Goal: Task Accomplishment & Management: Complete application form

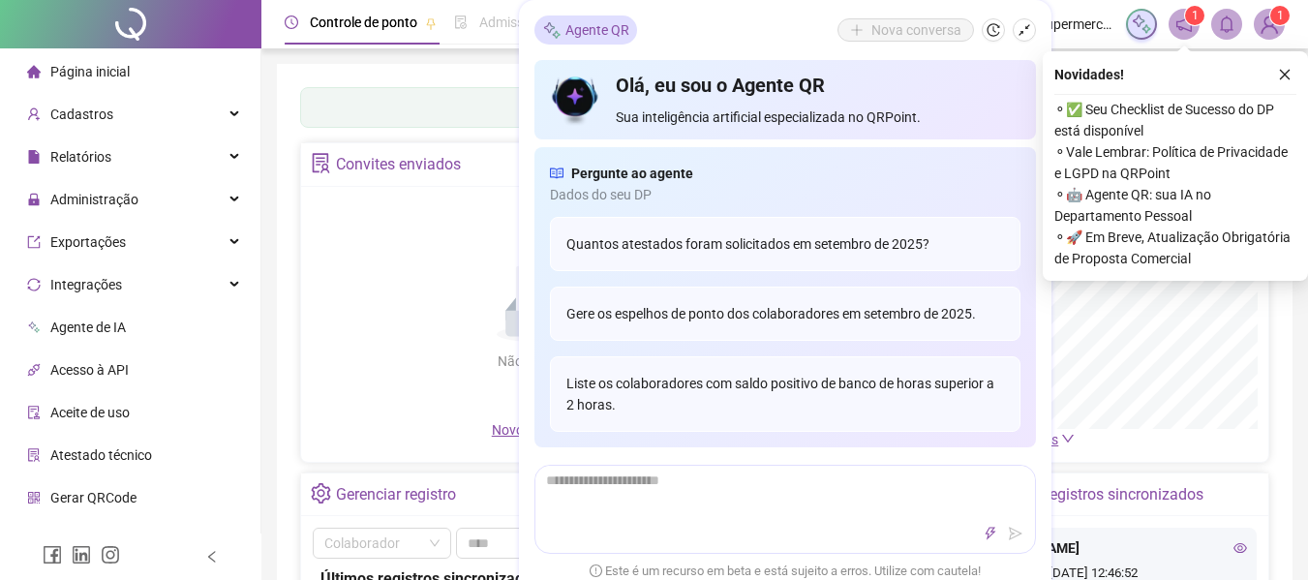
click at [398, 229] on div "Não há dados Não há dados" at bounding box center [540, 308] width 455 height 221
click at [1279, 75] on icon "close" at bounding box center [1285, 75] width 14 height 14
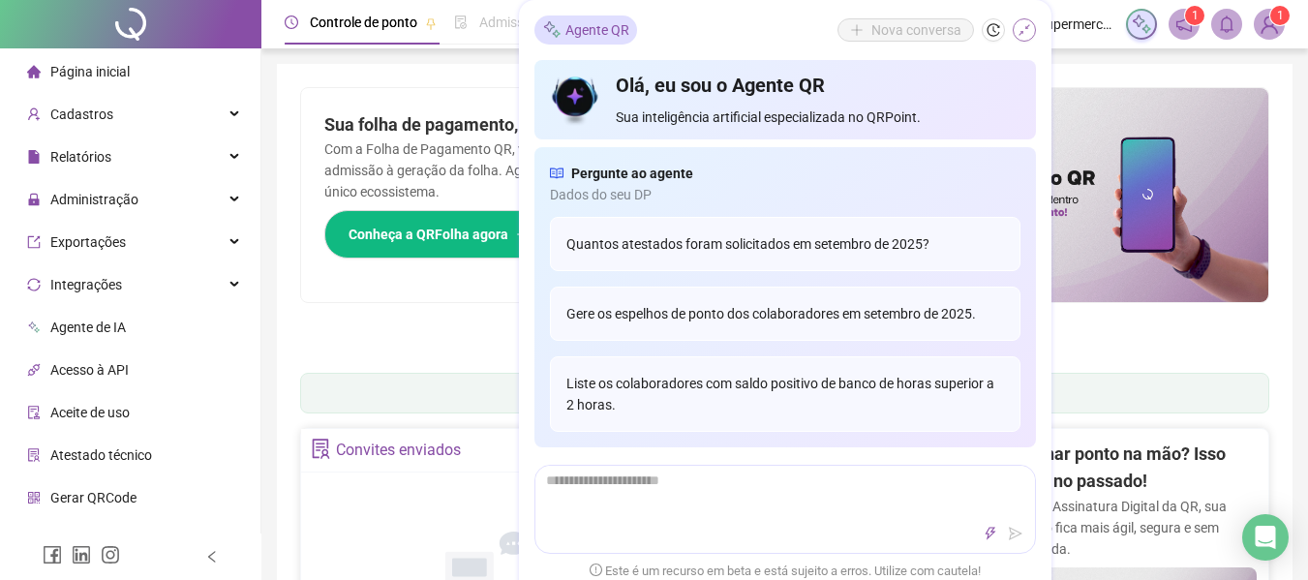
click at [1020, 35] on icon "shrink" at bounding box center [1024, 30] width 14 height 14
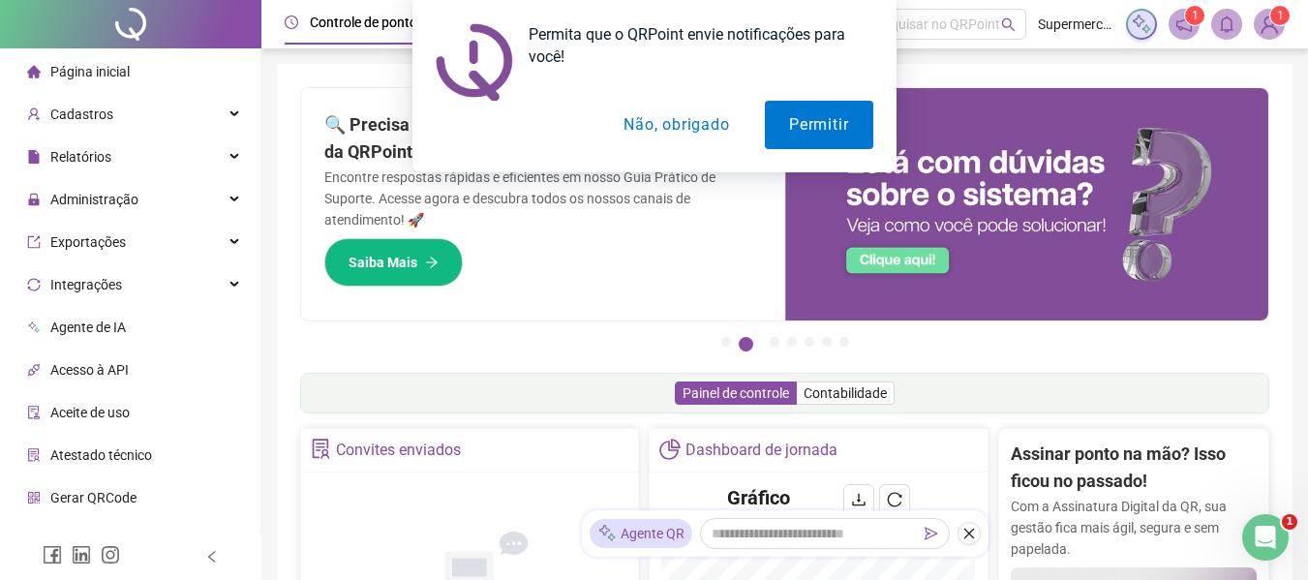
click at [691, 121] on button "Não, obrigado" at bounding box center [676, 125] width 154 height 48
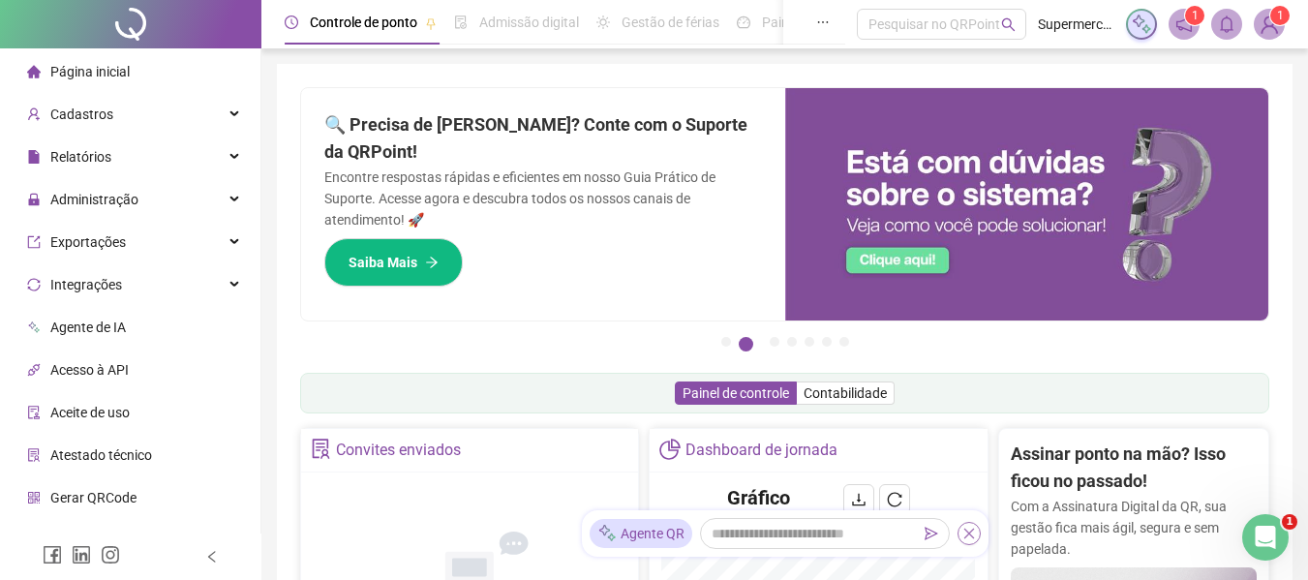
click at [965, 529] on icon "close" at bounding box center [968, 533] width 11 height 11
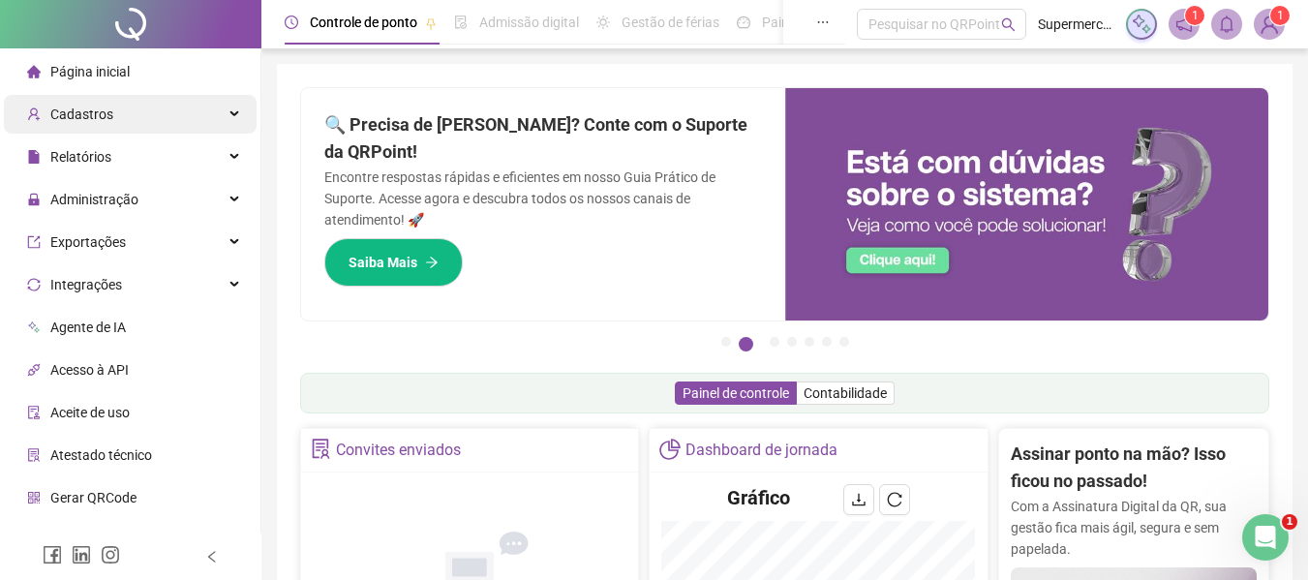
click at [113, 116] on div "Cadastros" at bounding box center [130, 114] width 253 height 39
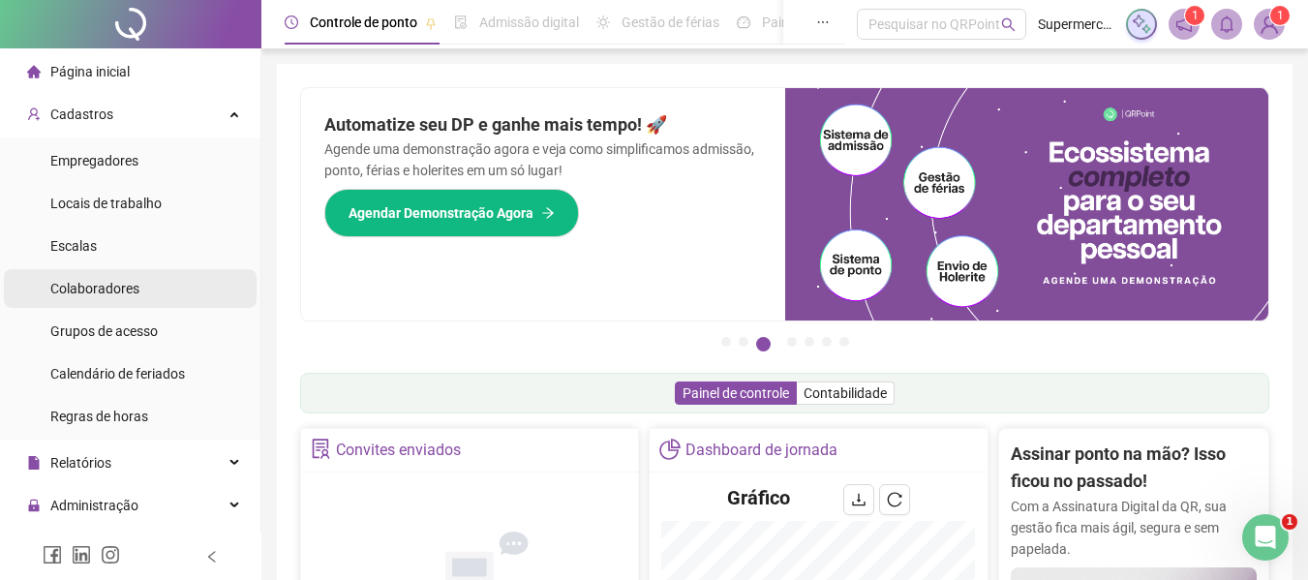
click at [104, 291] on span "Colaboradores" at bounding box center [94, 288] width 89 height 15
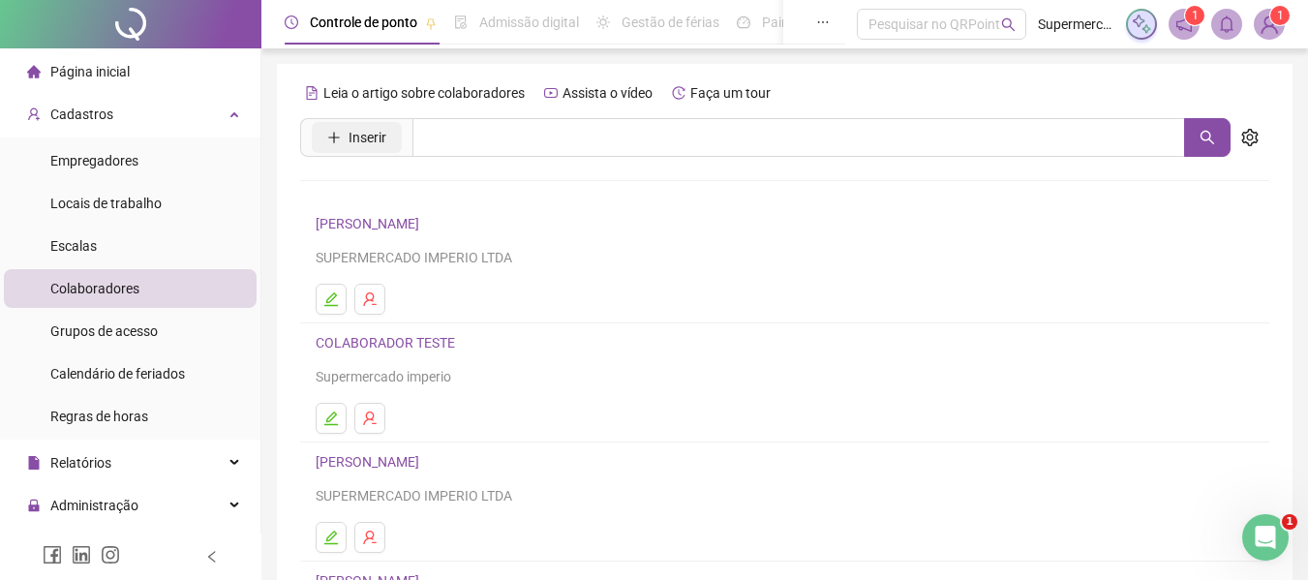
click at [355, 130] on span "Inserir" at bounding box center [367, 137] width 38 height 21
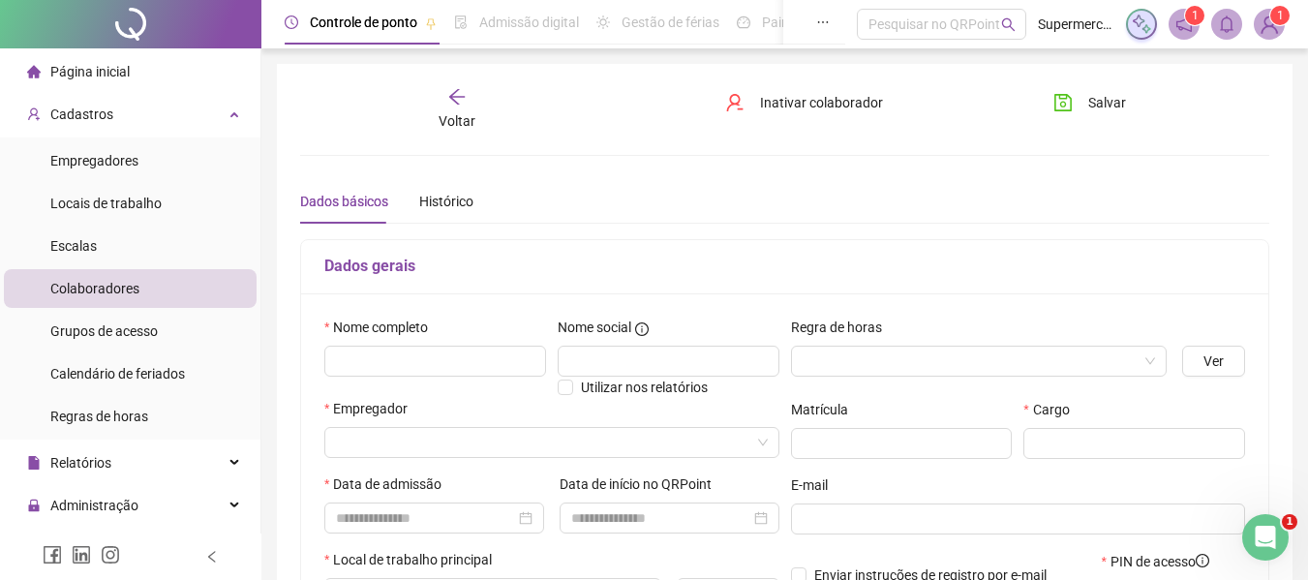
type input "*****"
click at [388, 346] on input "text" at bounding box center [435, 361] width 222 height 31
click at [388, 353] on input "text" at bounding box center [435, 361] width 222 height 31
type input "**********"
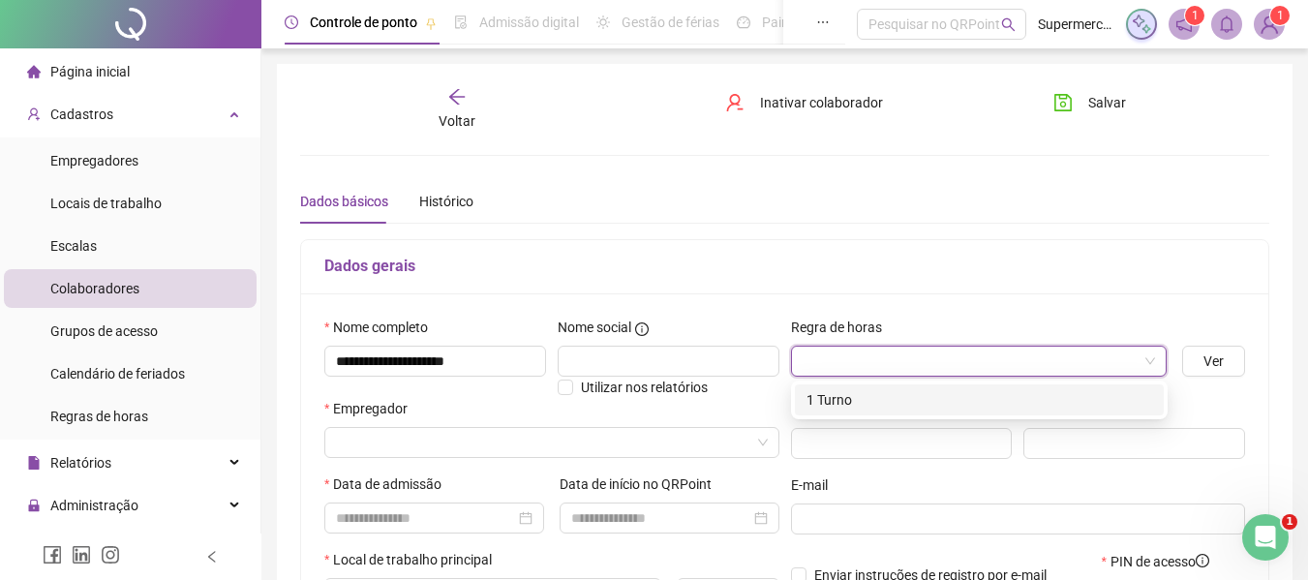
click at [1039, 364] on input "search" at bounding box center [970, 360] width 336 height 29
click at [1007, 391] on div "1 Turno" at bounding box center [979, 399] width 346 height 21
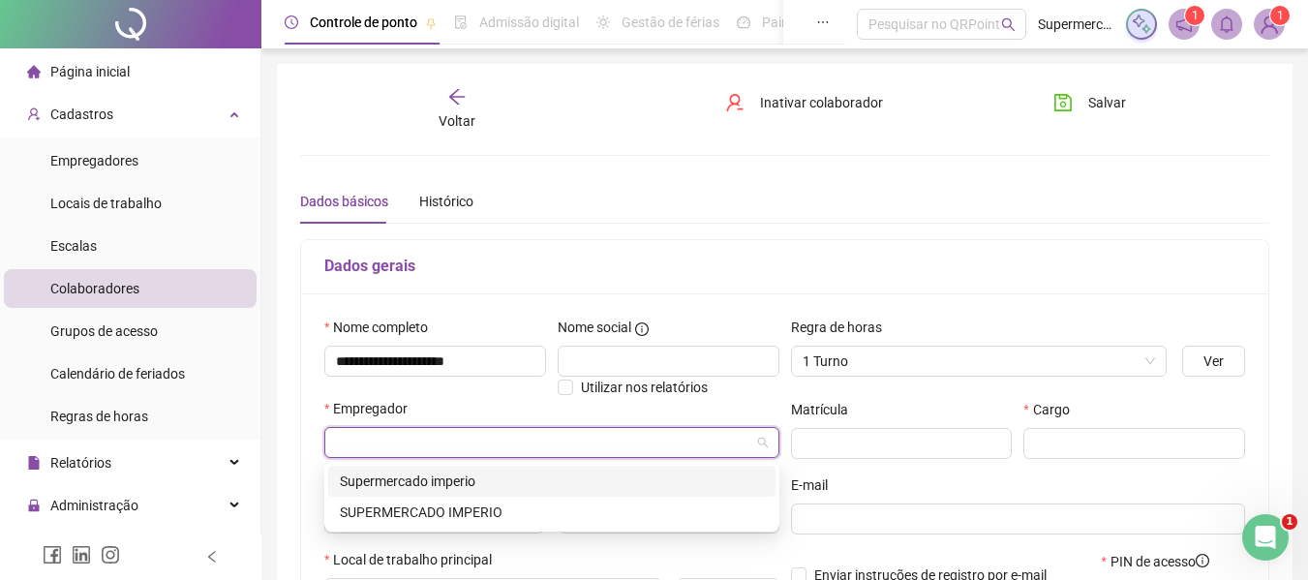
click at [493, 436] on input "search" at bounding box center [543, 442] width 414 height 29
click at [452, 512] on div "SUPERMERCADO IMPERIO" at bounding box center [552, 511] width 424 height 21
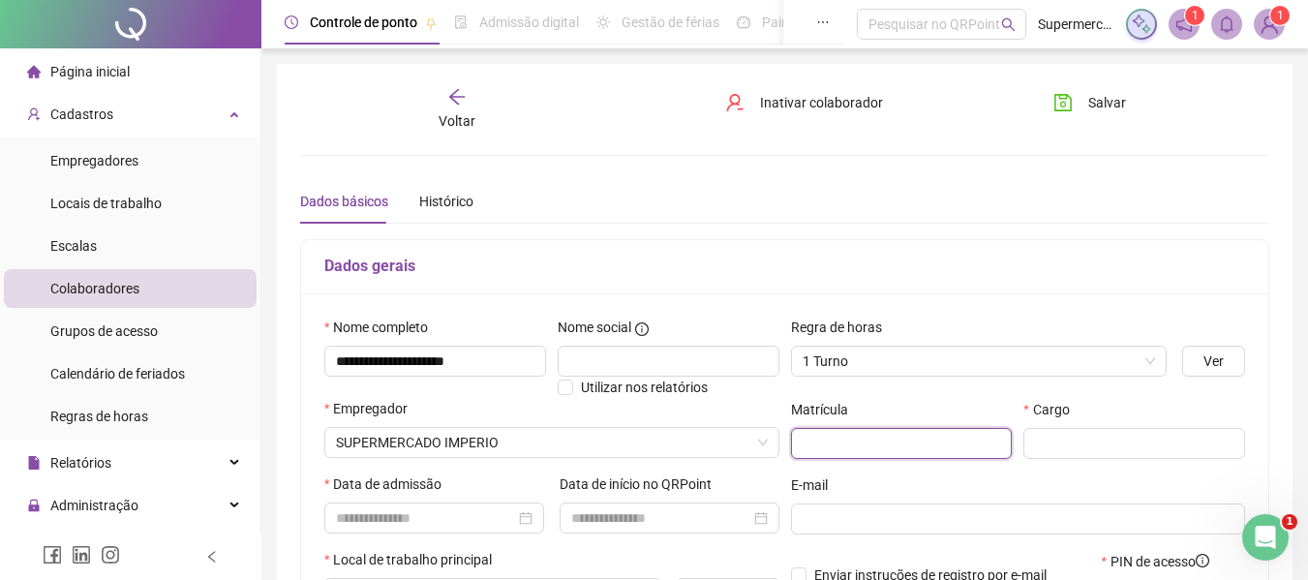
click at [905, 452] on input "text" at bounding box center [902, 443] width 222 height 31
click at [1038, 446] on input "text" at bounding box center [1134, 443] width 222 height 31
type input "*****"
click at [443, 514] on input at bounding box center [425, 517] width 179 height 21
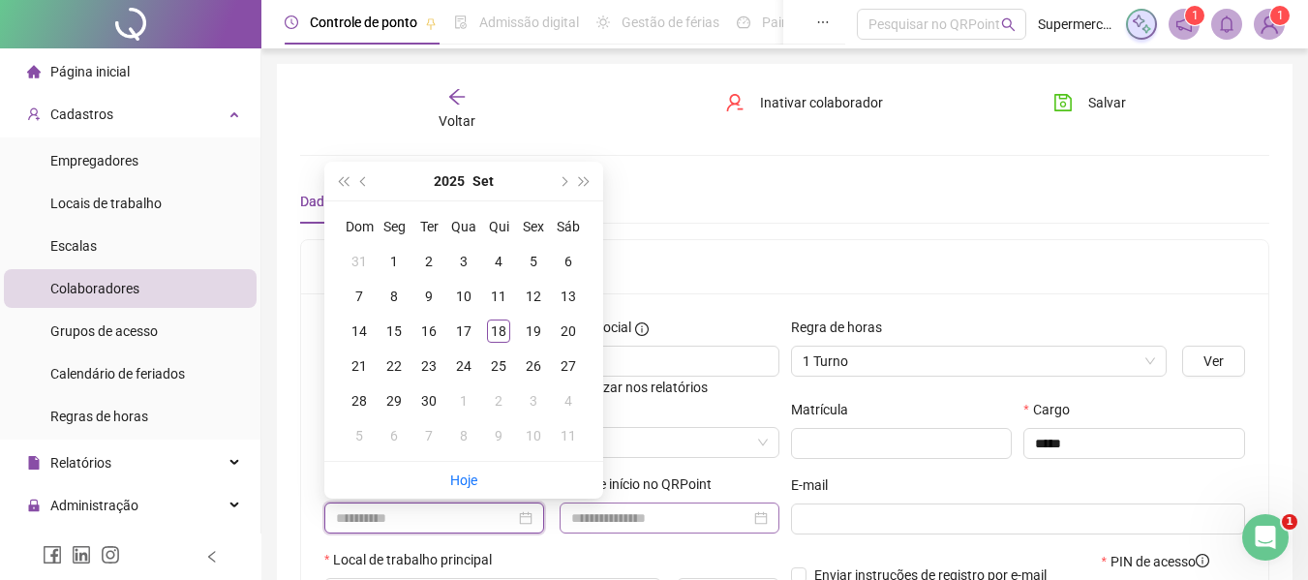
type input "**********"
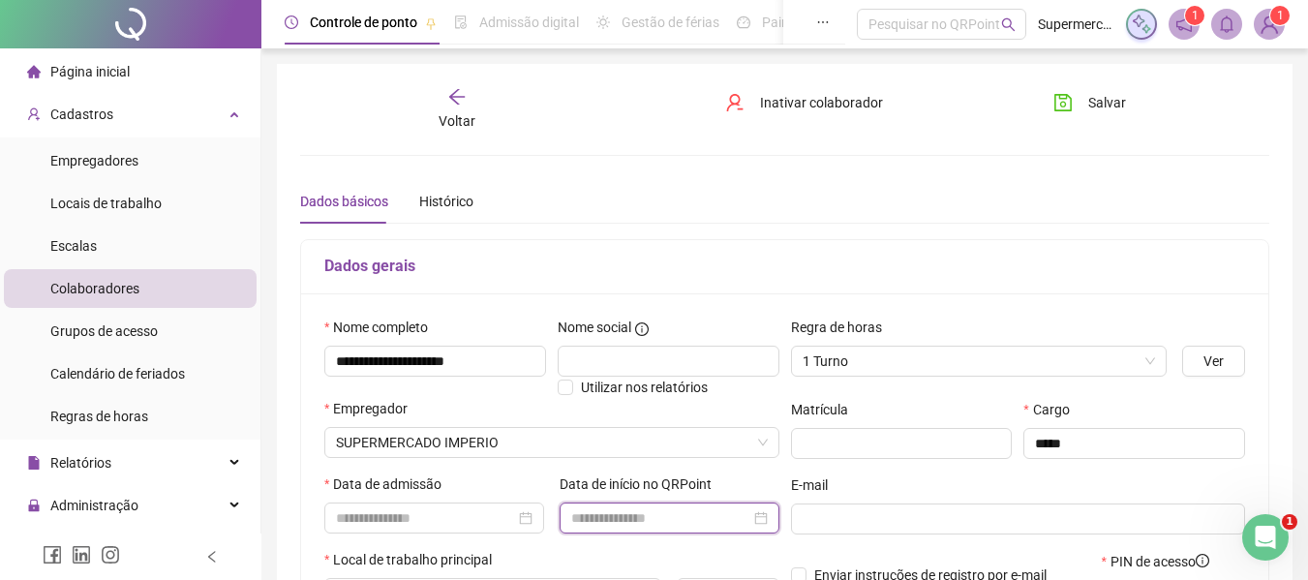
click at [650, 525] on input at bounding box center [660, 517] width 179 height 21
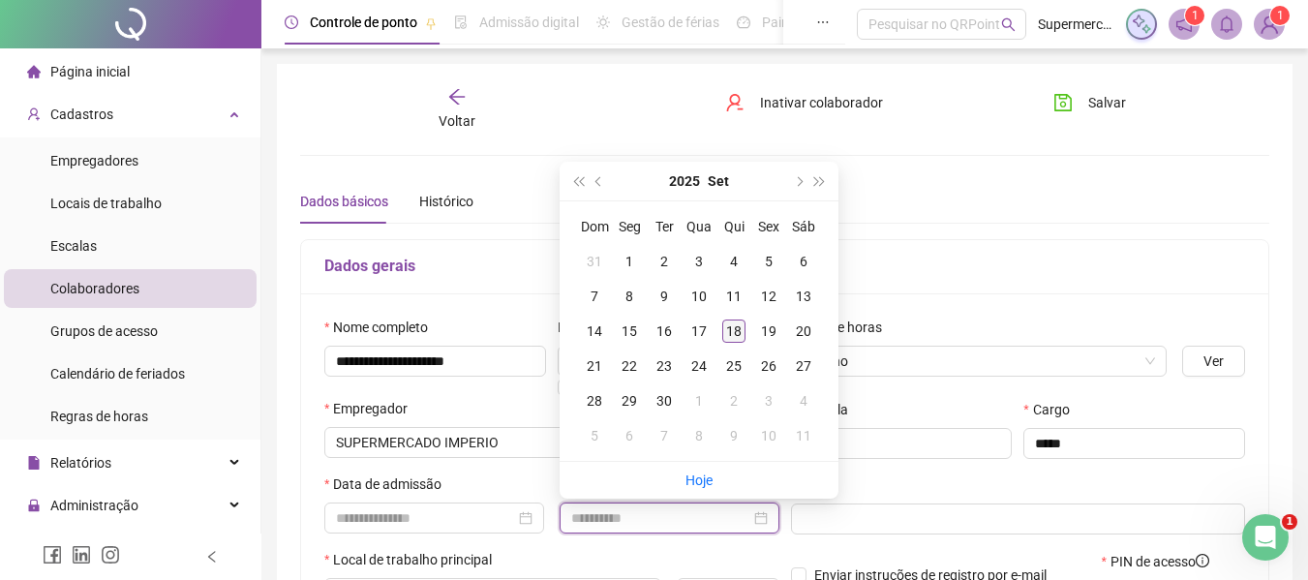
type input "**********"
click at [733, 330] on div "18" at bounding box center [733, 330] width 23 height 23
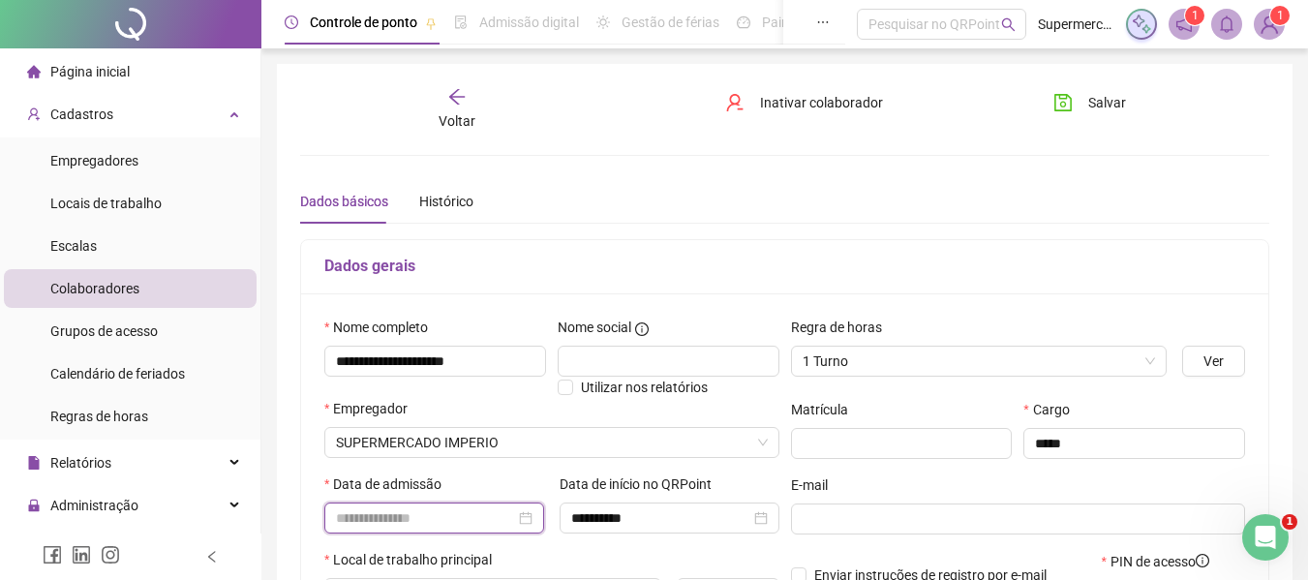
click at [456, 520] on input at bounding box center [425, 517] width 179 height 21
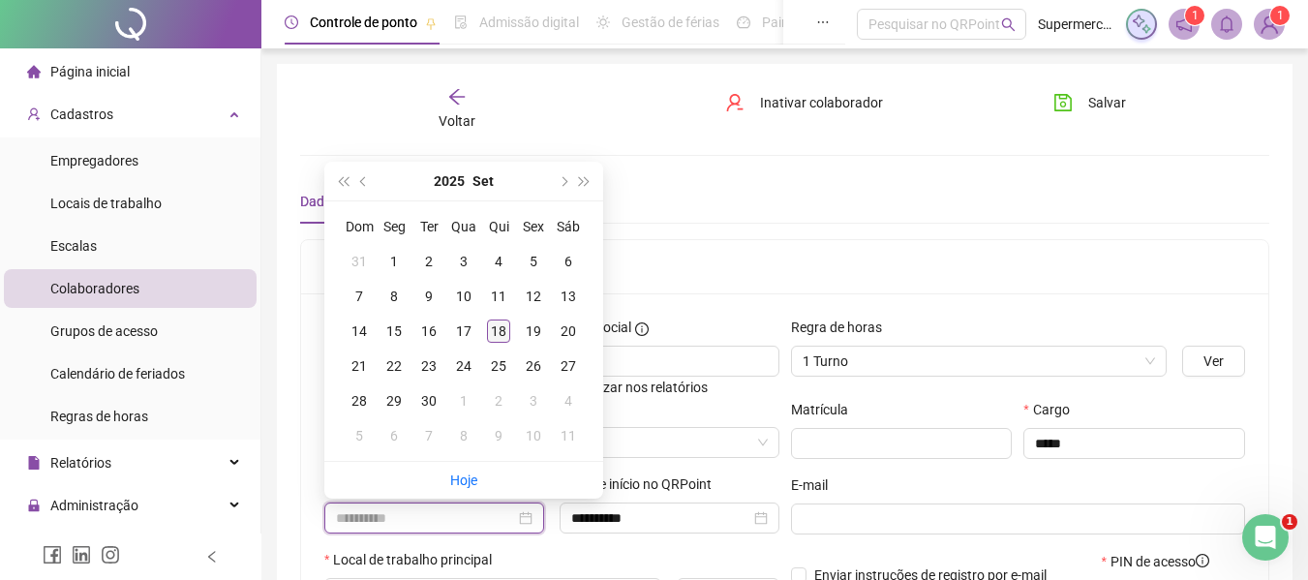
type input "**********"
click at [496, 327] on div "18" at bounding box center [498, 330] width 23 height 23
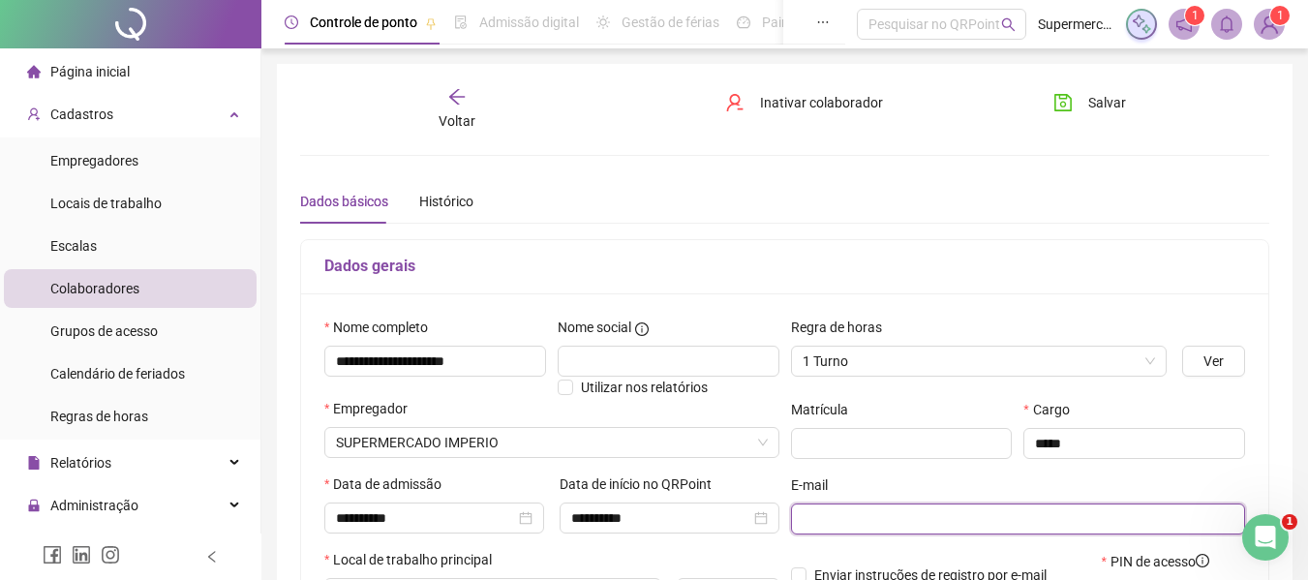
click at [832, 509] on input "text" at bounding box center [1016, 518] width 428 height 21
type input "**********"
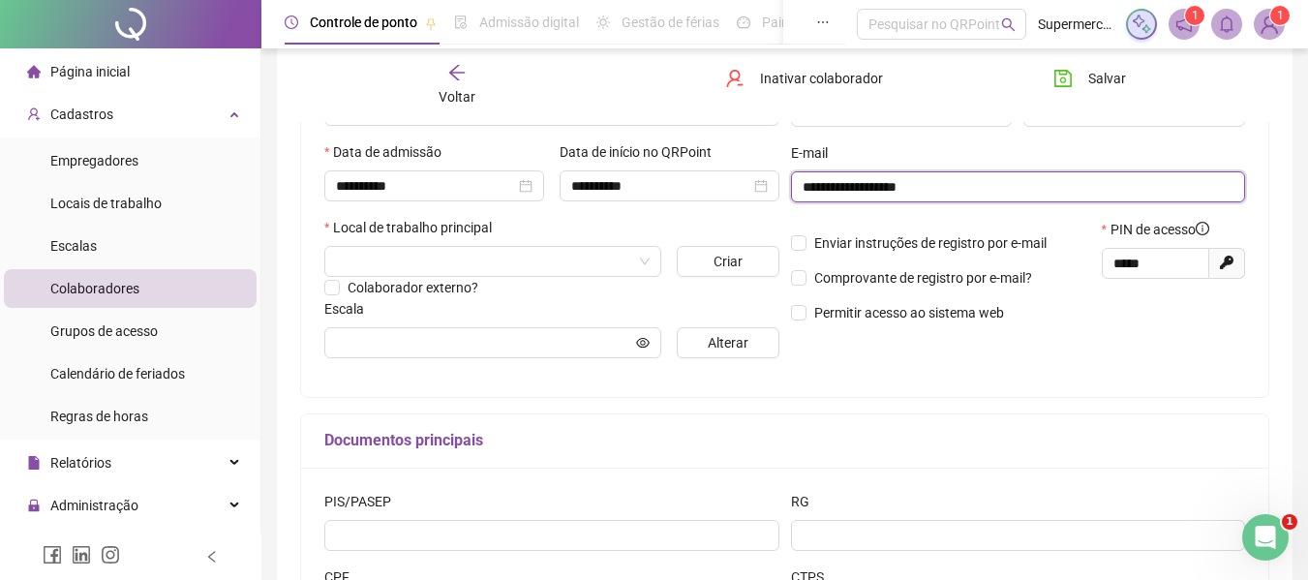
scroll to position [359, 0]
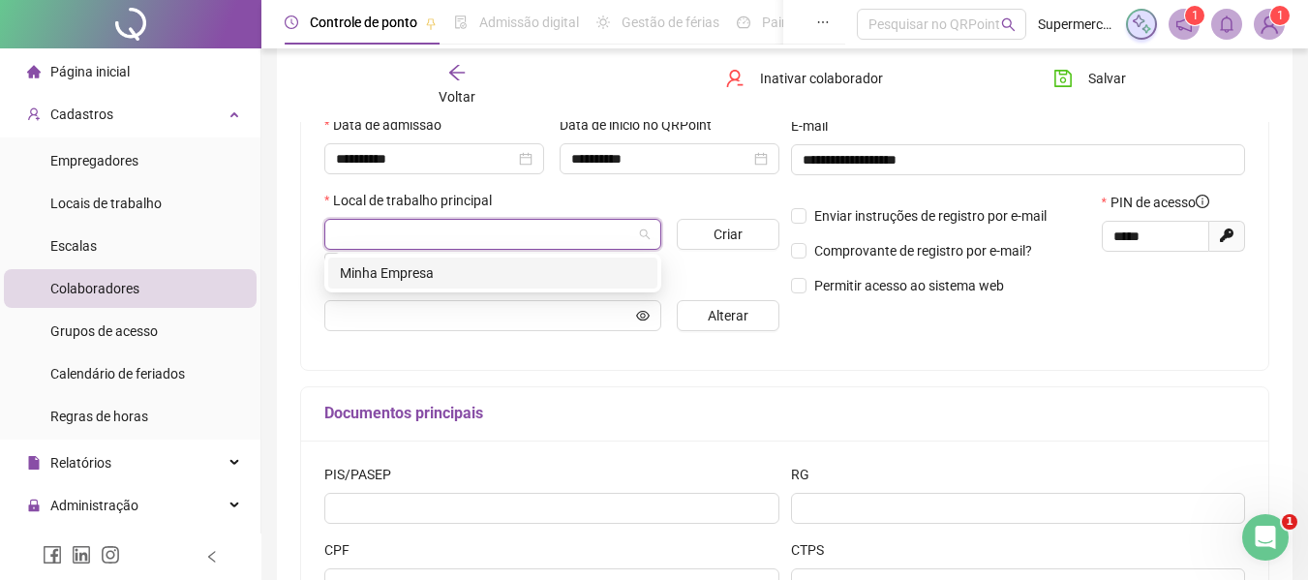
click at [590, 232] on input "search" at bounding box center [484, 234] width 296 height 29
click at [530, 267] on div "Minha Empresa" at bounding box center [493, 272] width 306 height 21
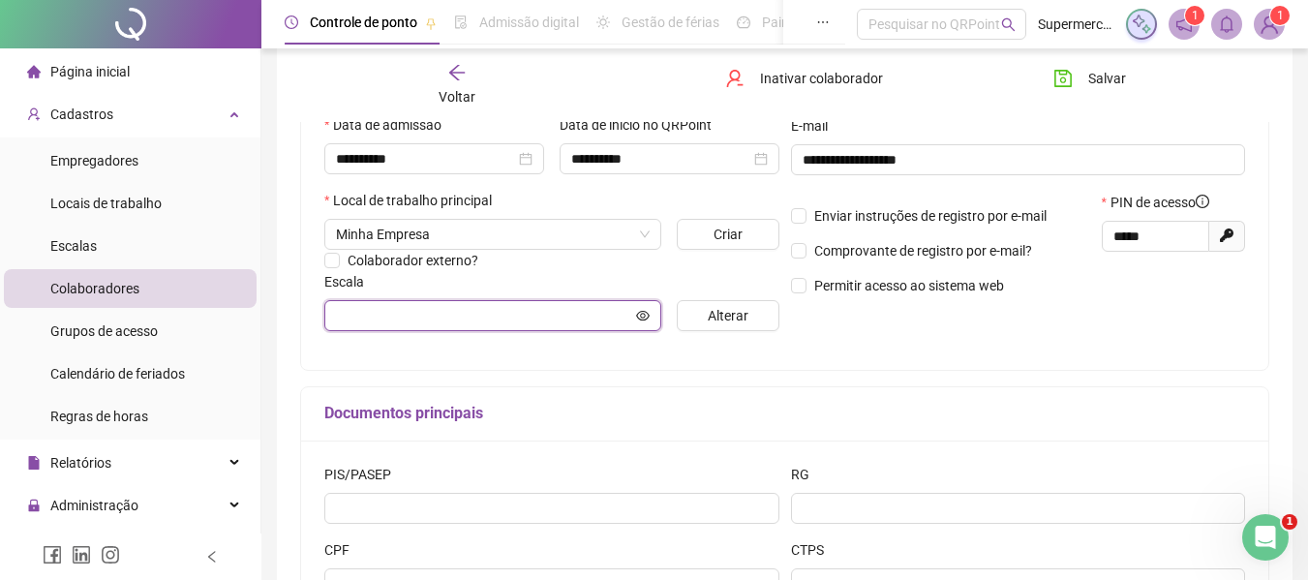
click at [591, 318] on input "text" at bounding box center [484, 315] width 296 height 21
click at [642, 317] on icon "eye" at bounding box center [643, 315] width 14 height 10
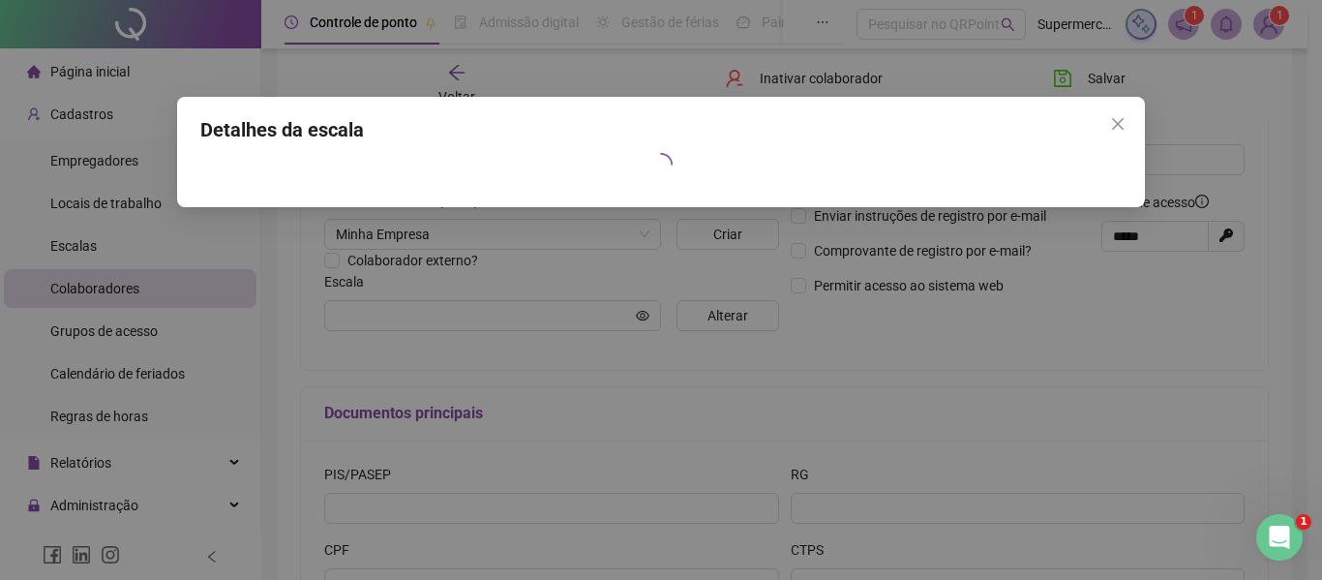
click at [589, 345] on div "Detalhes da escala" at bounding box center [661, 290] width 1322 height 580
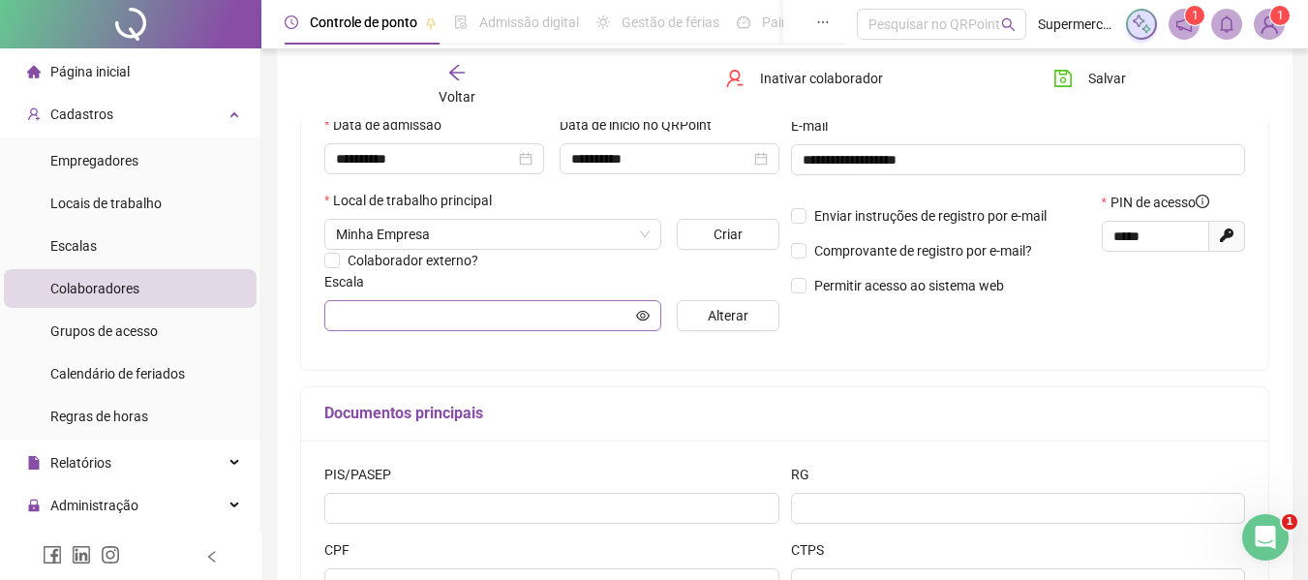
click at [634, 317] on span at bounding box center [492, 315] width 337 height 31
click at [643, 317] on icon "eye" at bounding box center [643, 315] width 14 height 10
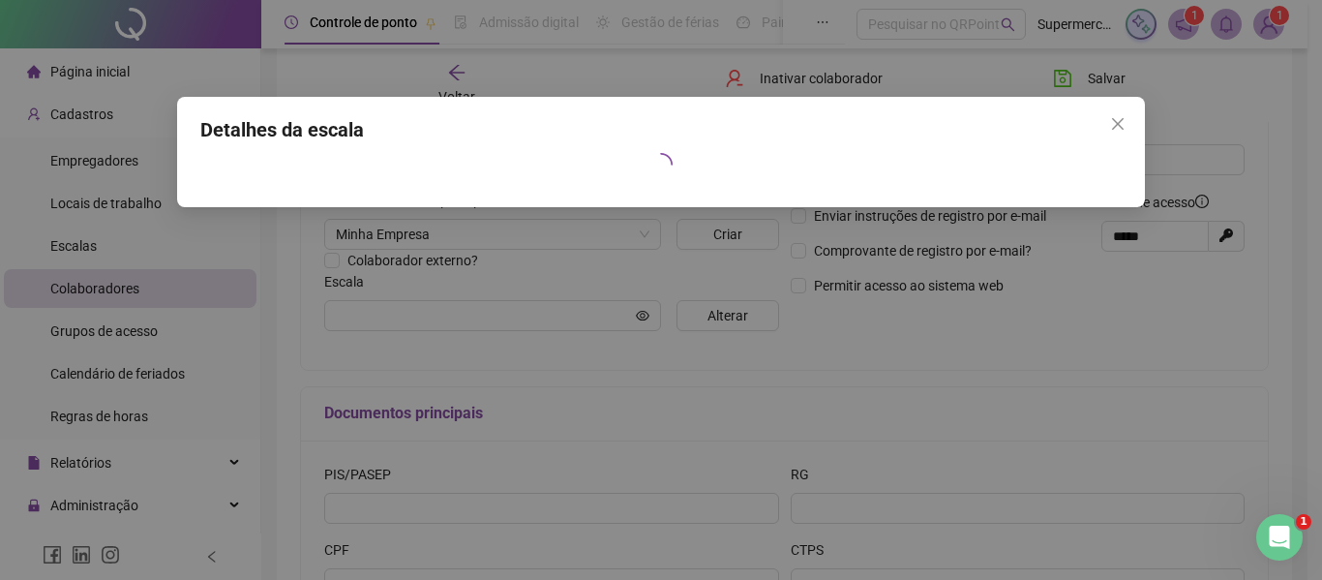
click at [669, 367] on div "Detalhes da escala" at bounding box center [661, 290] width 1322 height 580
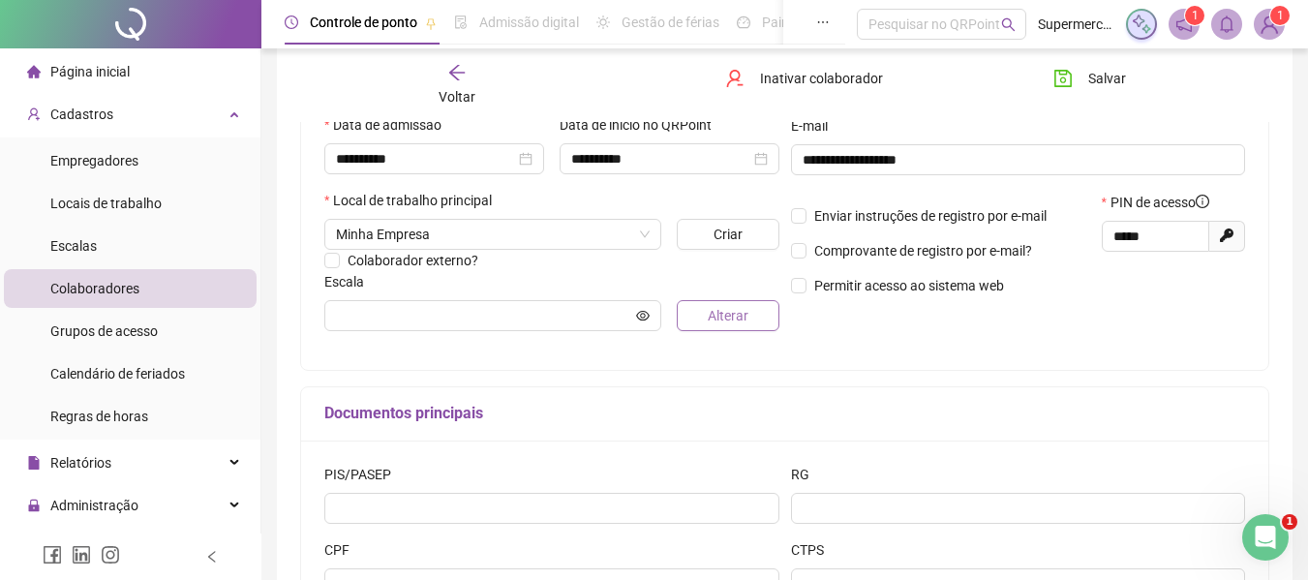
click at [698, 320] on button "Alterar" at bounding box center [728, 315] width 102 height 31
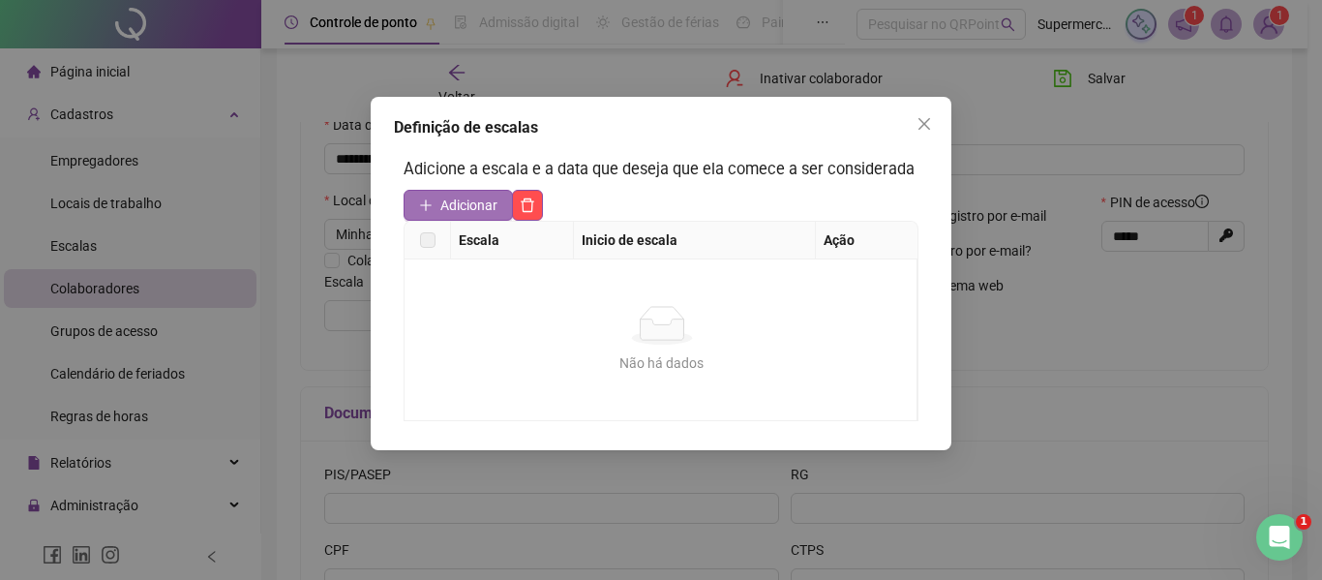
click at [483, 201] on span "Adicionar" at bounding box center [468, 205] width 57 height 21
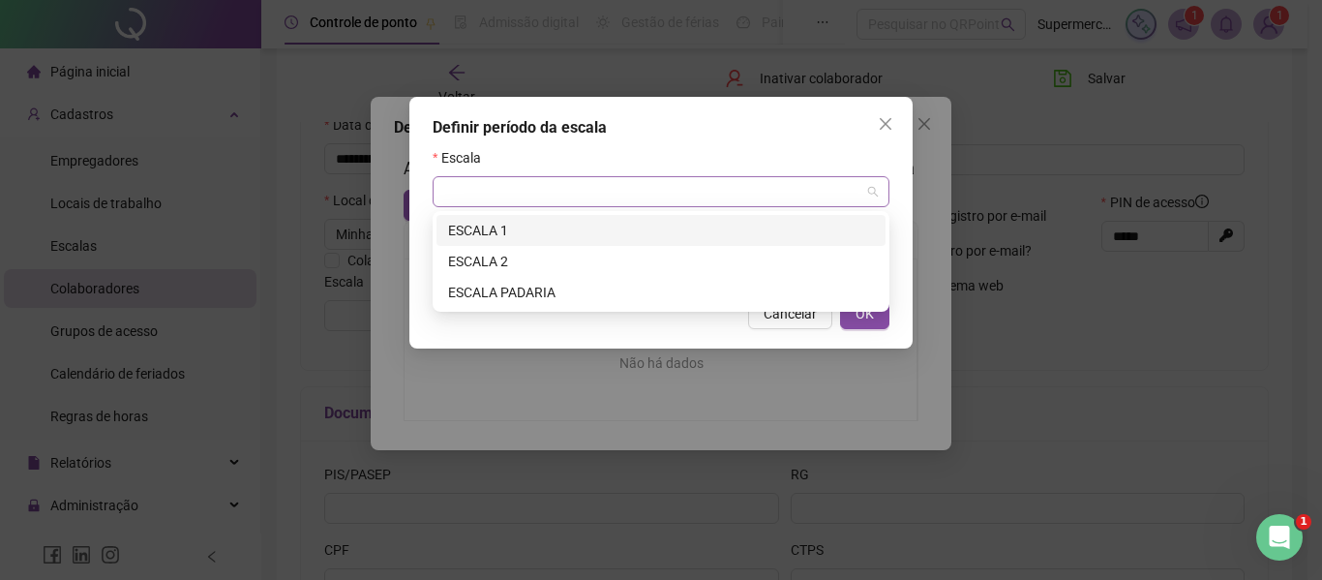
click at [866, 187] on span at bounding box center [661, 191] width 434 height 29
click at [729, 220] on div "ESCALA 1" at bounding box center [661, 230] width 426 height 21
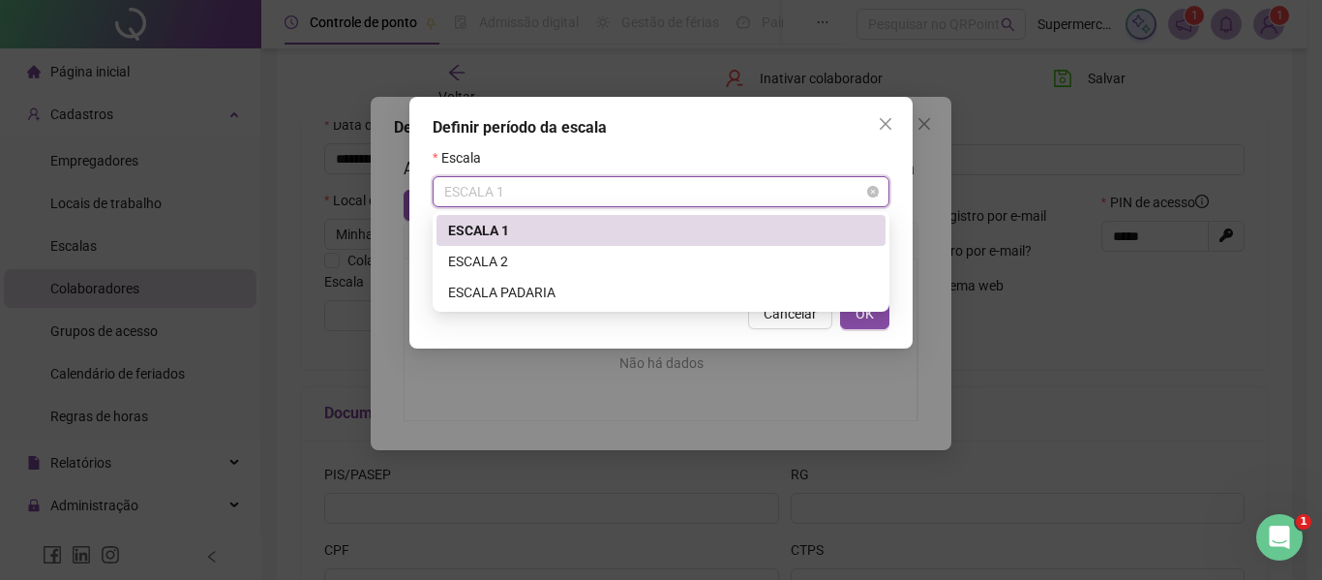
click at [857, 189] on span "ESCALA 1" at bounding box center [661, 191] width 434 height 29
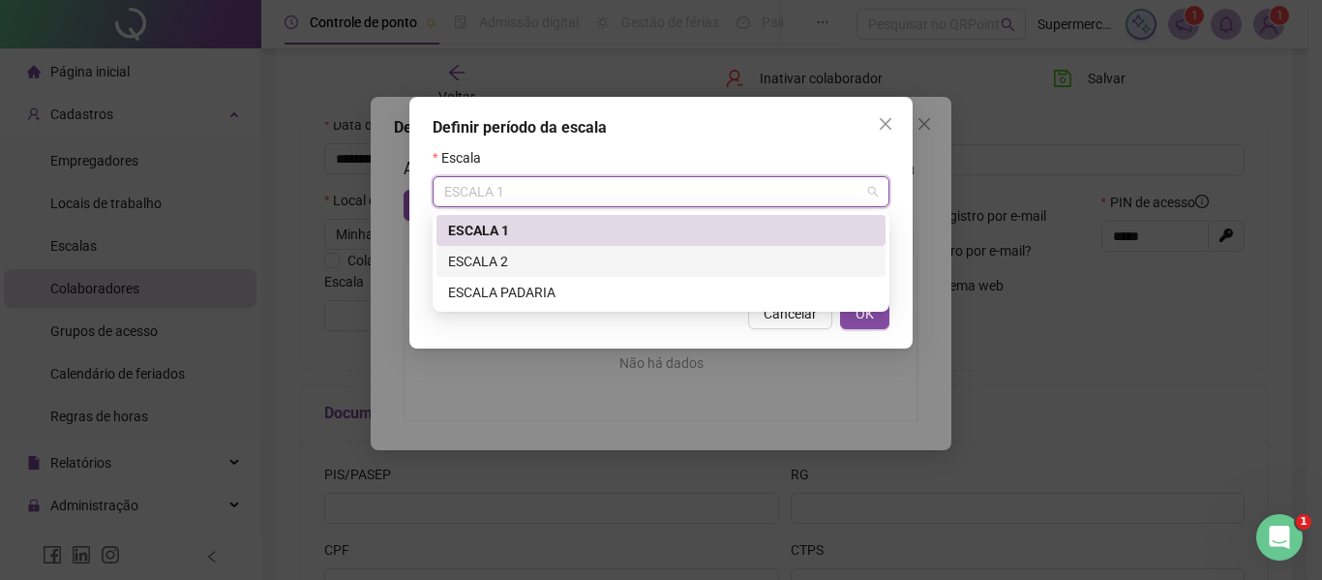
click at [728, 259] on div "ESCALA 2" at bounding box center [661, 261] width 426 height 21
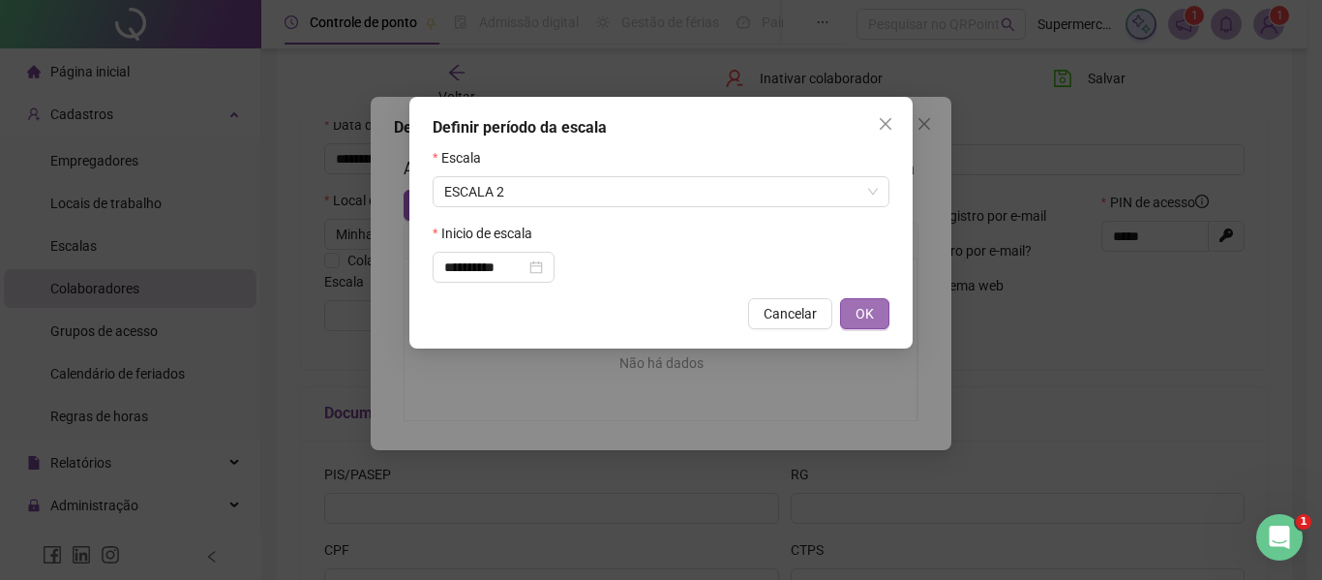
click at [859, 305] on span "OK" at bounding box center [865, 313] width 18 height 21
type input "********"
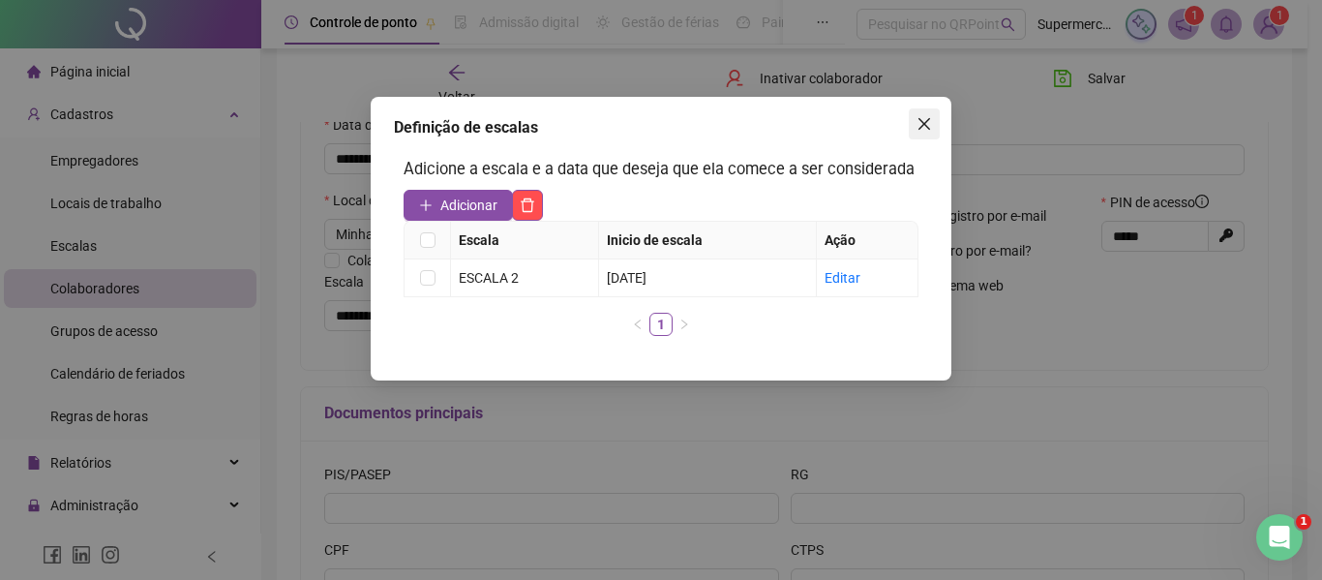
click at [925, 117] on icon "close" at bounding box center [924, 123] width 15 height 15
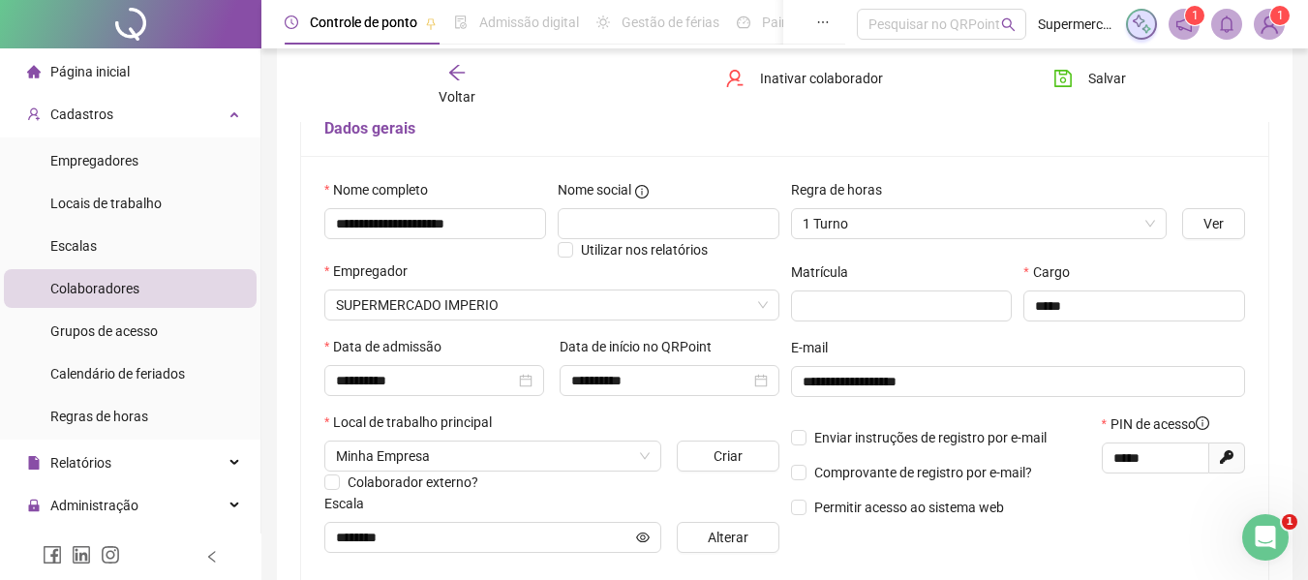
scroll to position [44, 0]
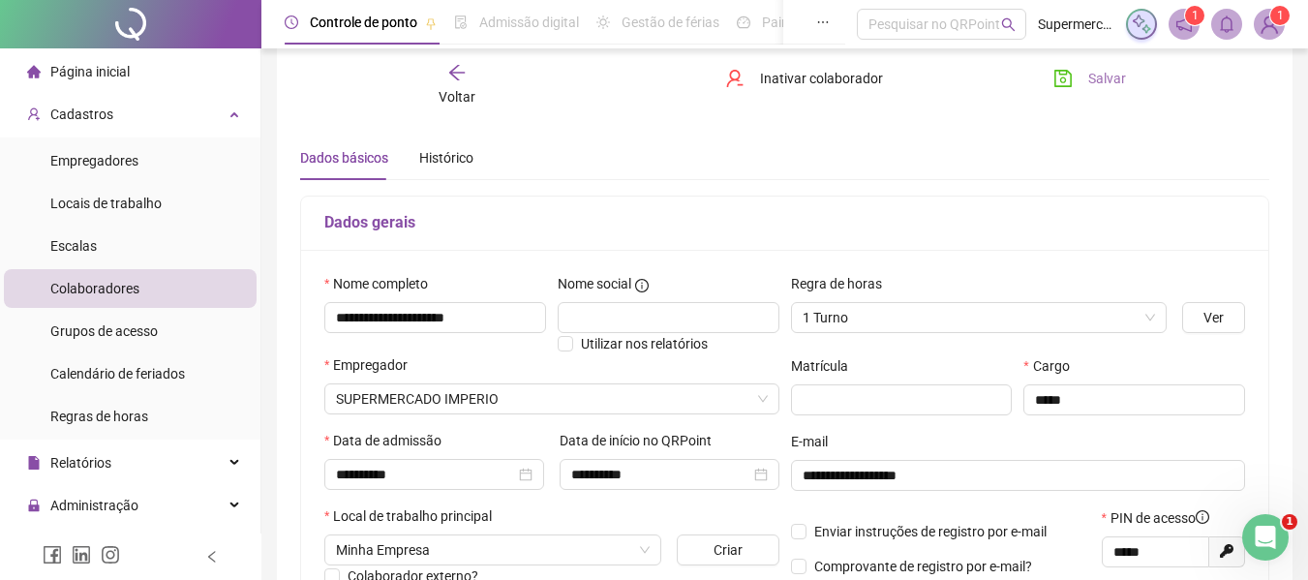
click at [1079, 67] on button "Salvar" at bounding box center [1089, 78] width 102 height 31
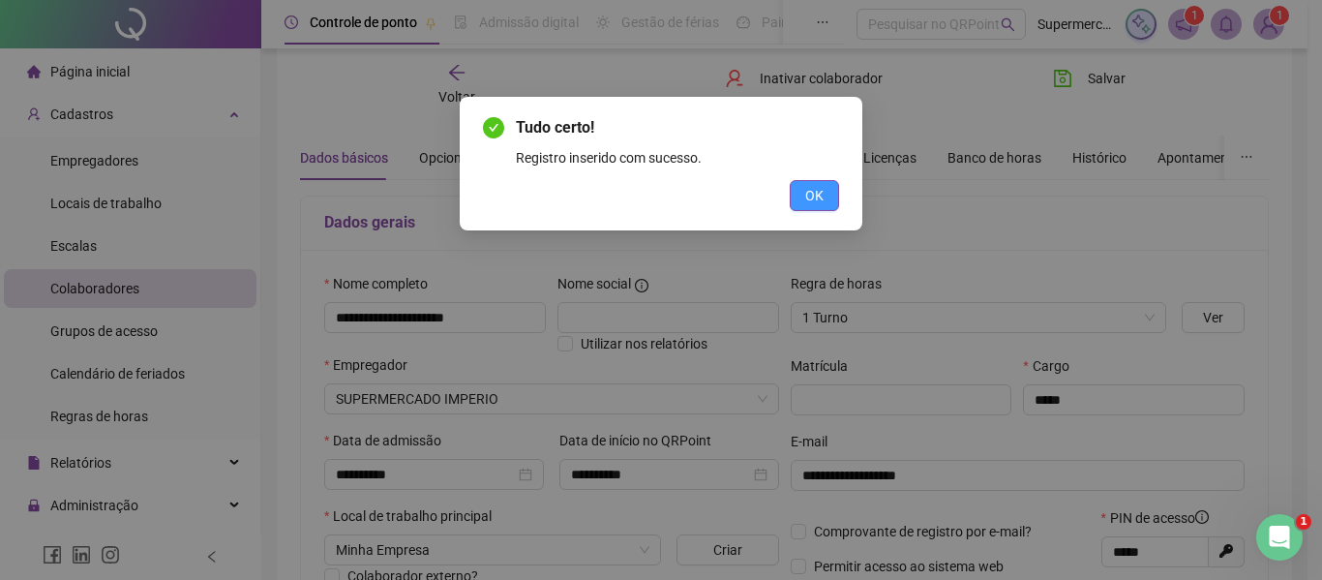
click at [817, 192] on span "OK" at bounding box center [814, 195] width 18 height 21
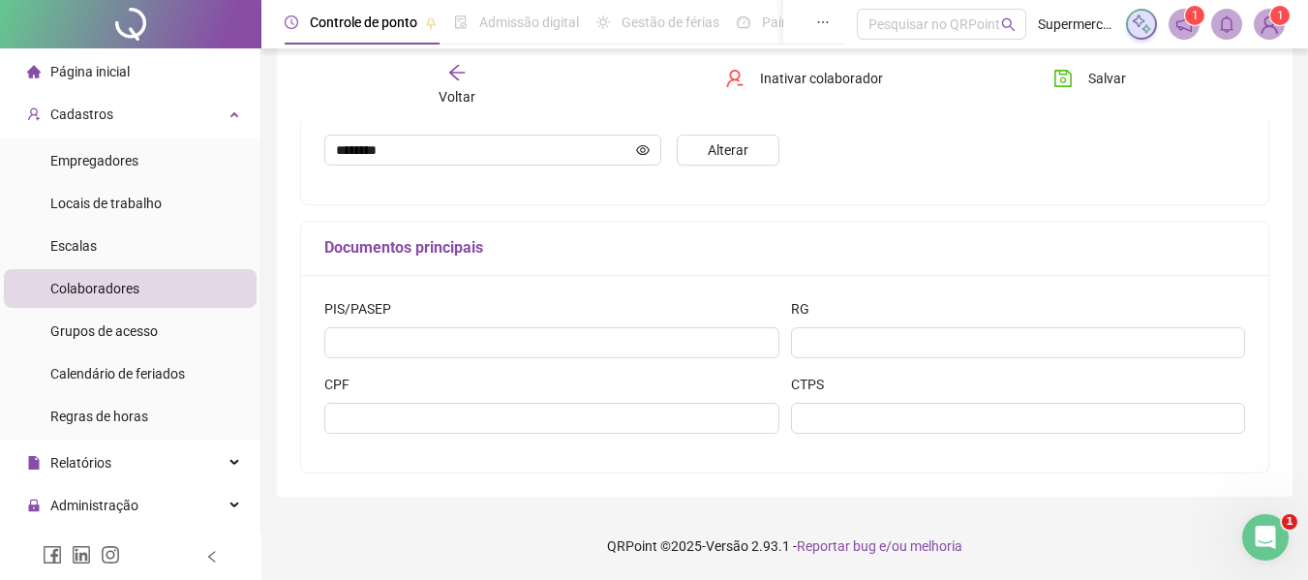
scroll to position [0, 0]
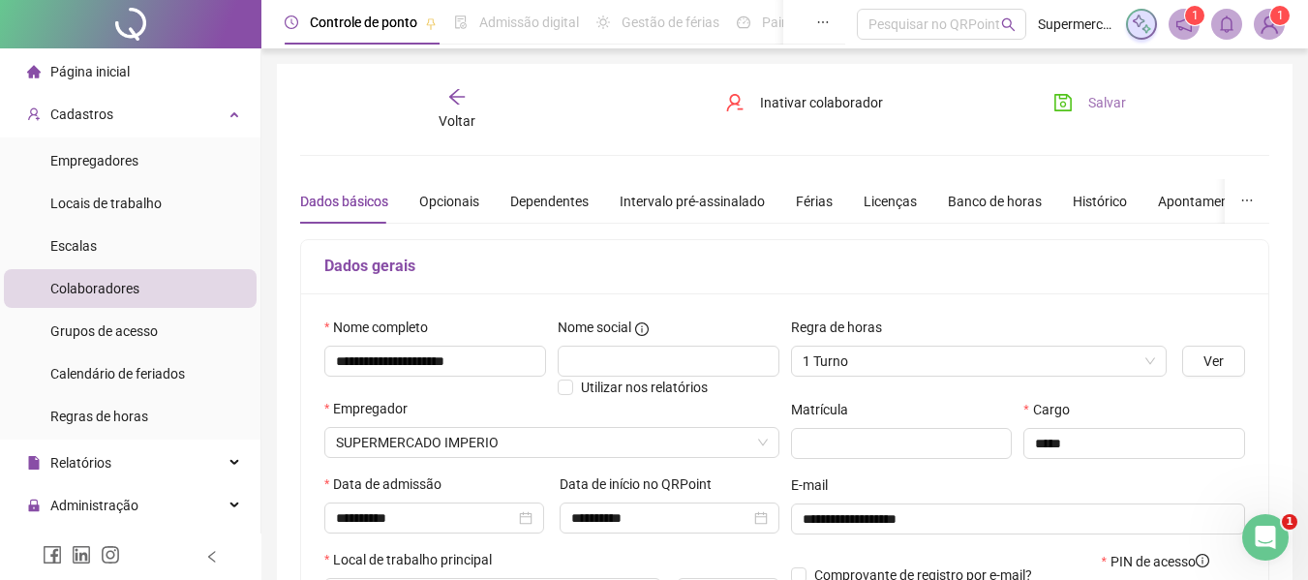
click at [1110, 99] on span "Salvar" at bounding box center [1107, 102] width 38 height 21
